Goal: Task Accomplishment & Management: Use online tool/utility

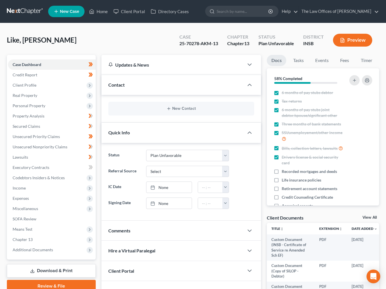
select select "8"
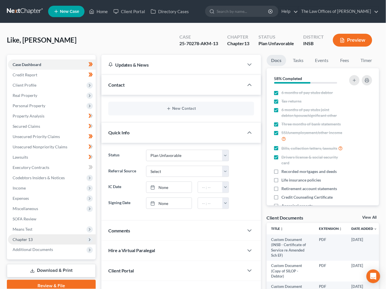
click at [33, 242] on span "Chapter 13" at bounding box center [52, 240] width 88 height 10
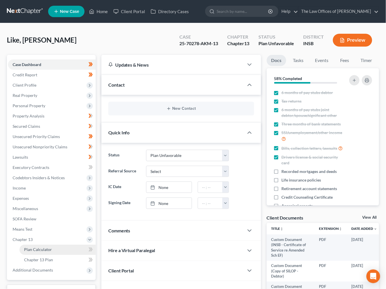
click at [37, 249] on span "Plan Calculator" at bounding box center [38, 250] width 28 height 5
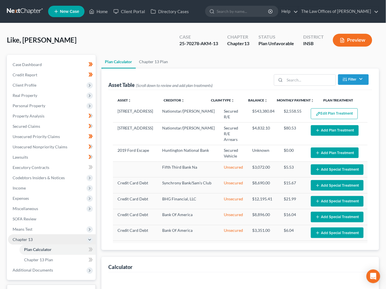
scroll to position [64, 0]
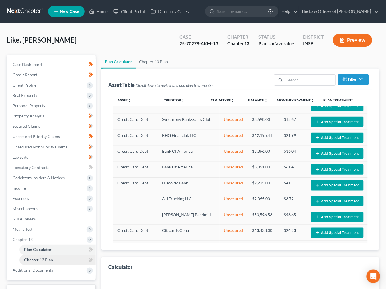
click at [26, 259] on span "Chapter 13 Plan" at bounding box center [38, 260] width 29 height 5
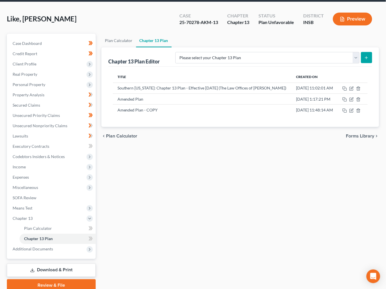
scroll to position [42, 0]
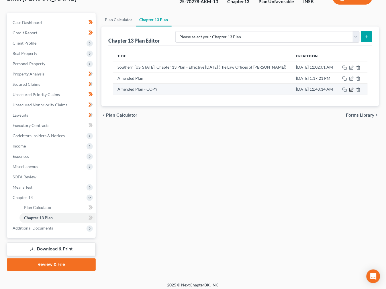
click at [352, 90] on icon "button" at bounding box center [351, 90] width 5 height 5
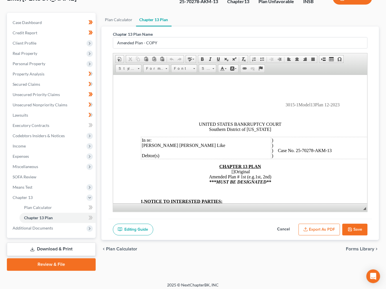
scroll to position [0, 0]
click at [186, 174] on p "CHAPTER 13 PLAN [] Original Amended Plan # 1st (e.g.1st, 2nd) ***MUST BE DESIGN…" at bounding box center [239, 174] width 199 height 21
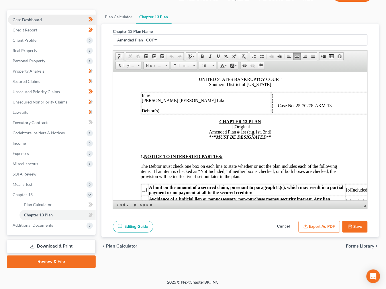
scroll to position [85, 0]
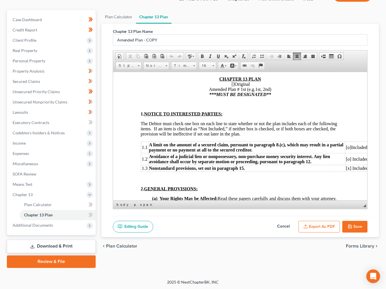
click at [161, 148] on strong "A limit on the amount of a secured claim, pursuant to paragraph 8.(c), which ma…" at bounding box center [246, 147] width 194 height 10
click at [176, 131] on span "The Debtor must check one box on each line to state whether or not the plan inc…" at bounding box center [238, 128] width 196 height 15
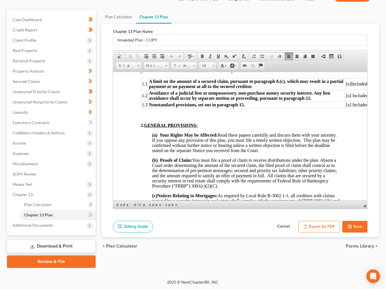
scroll to position [169, 0]
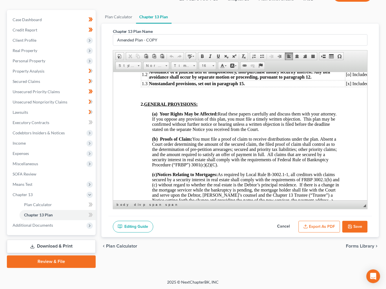
click at [187, 132] on span "(a) Your Rights May be Affected: Read these papers carefully and discuss them w…" at bounding box center [245, 121] width 186 height 20
click at [194, 147] on span "(b) Proofs of Claim:​ You must file a proof of claim to receive distributions u…" at bounding box center [244, 152] width 185 height 31
